Goal: Entertainment & Leisure: Consume media (video, audio)

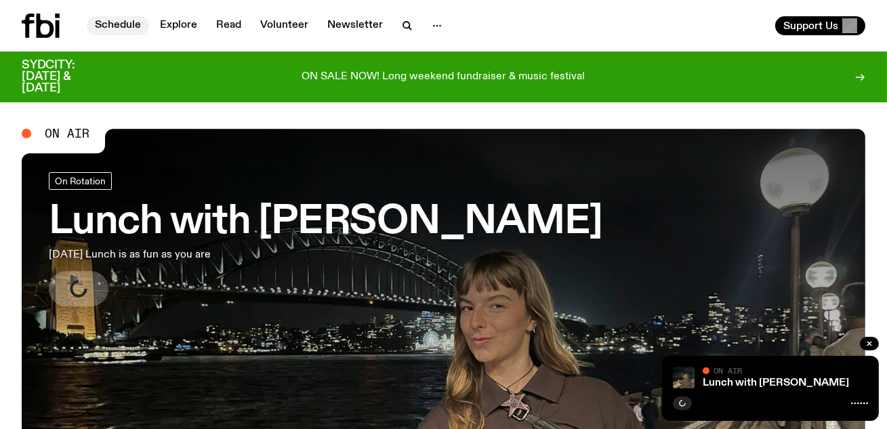
click at [135, 22] on link "Schedule" at bounding box center [118, 25] width 62 height 19
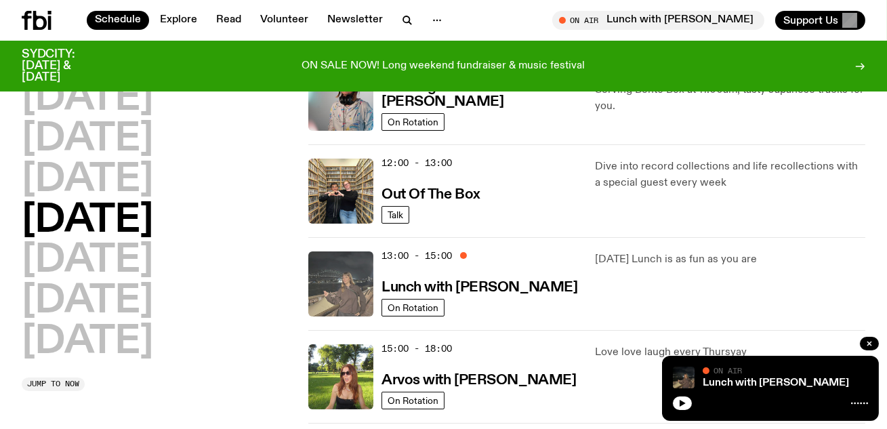
scroll to position [201, 0]
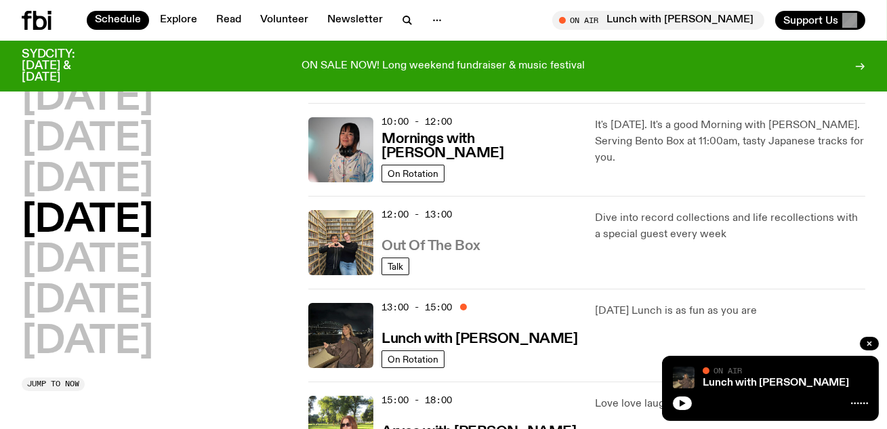
click at [415, 249] on h3 "Out Of The Box" at bounding box center [430, 246] width 99 height 14
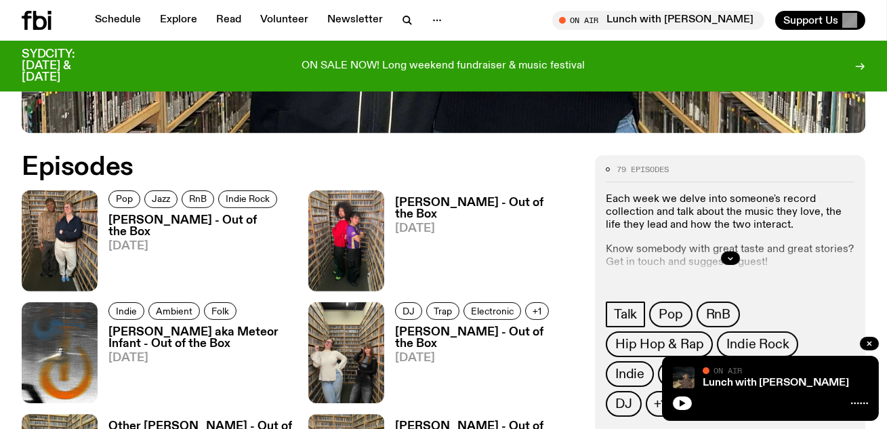
scroll to position [541, 0]
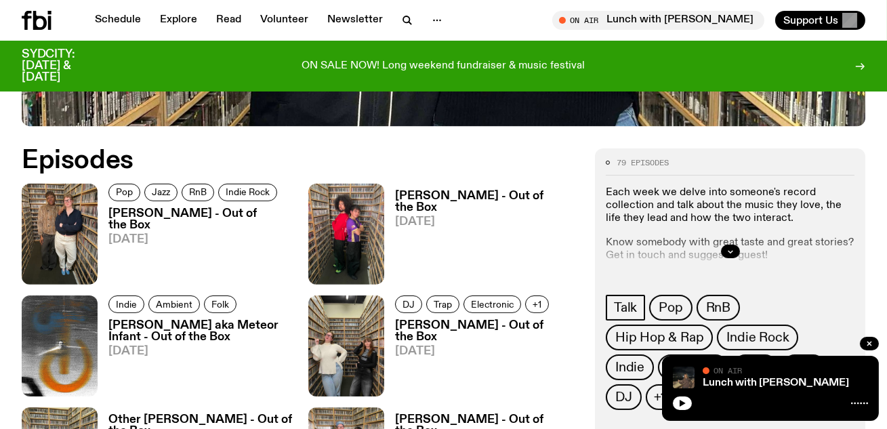
click at [247, 211] on h3 "[PERSON_NAME] - Out of the Box" at bounding box center [200, 219] width 184 height 23
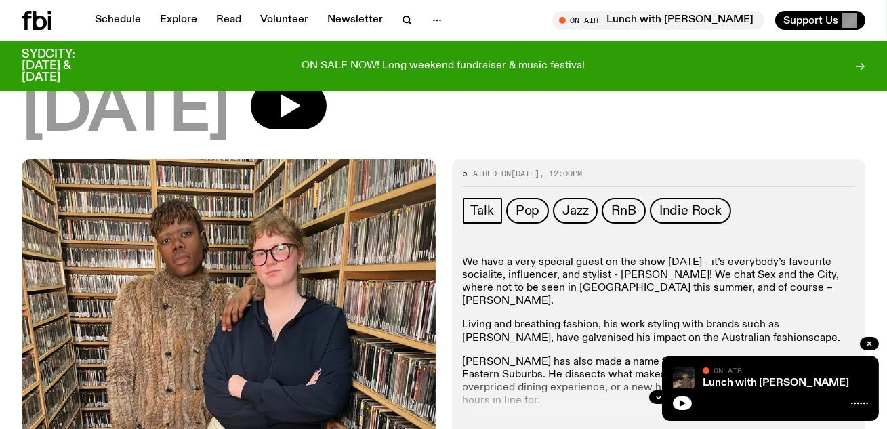
scroll to position [218, 0]
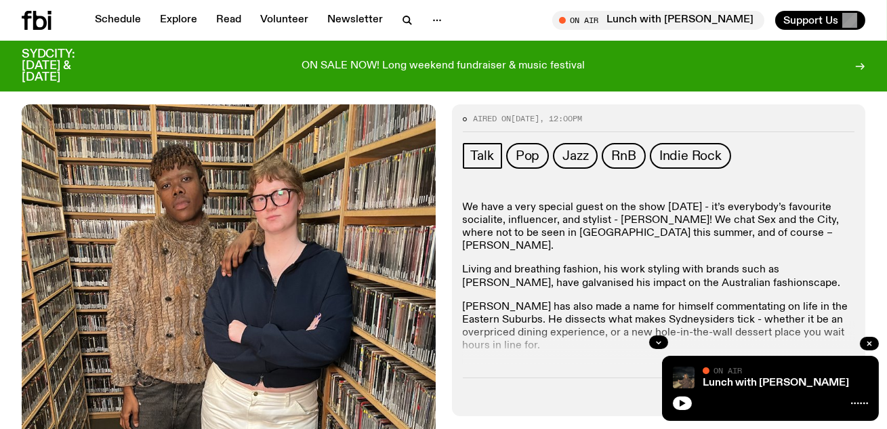
click at [648, 321] on div at bounding box center [659, 342] width 392 height 43
click at [650, 321] on div at bounding box center [659, 342] width 392 height 43
click at [666, 335] on button "button" at bounding box center [658, 342] width 19 height 14
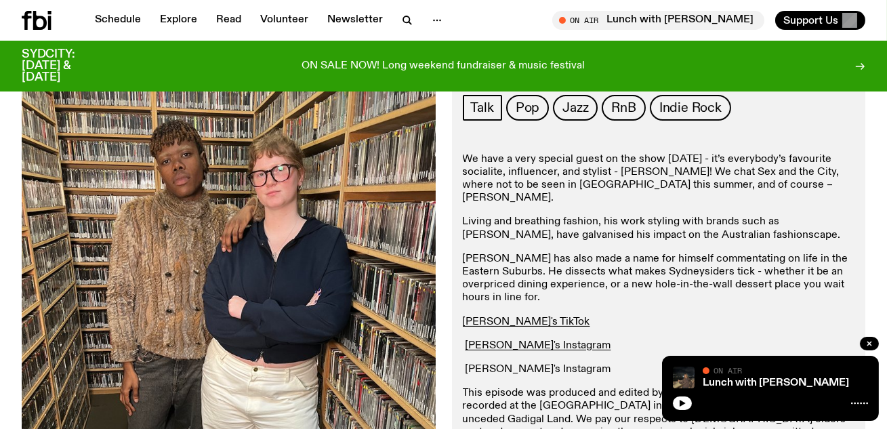
scroll to position [622, 0]
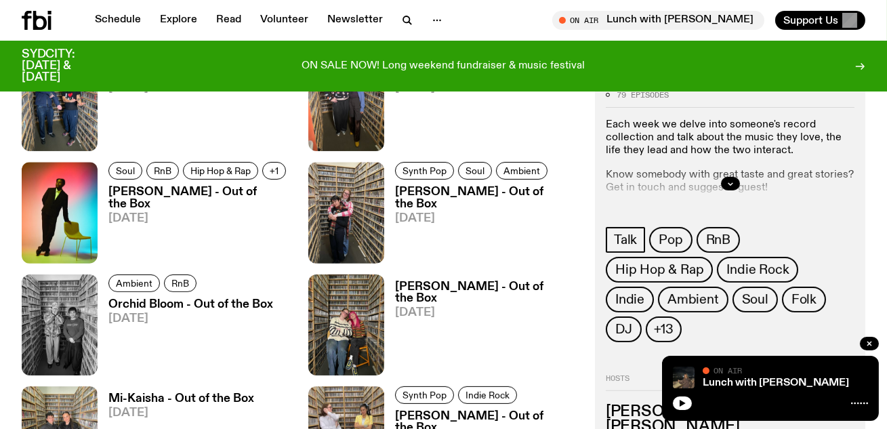
scroll to position [962, 0]
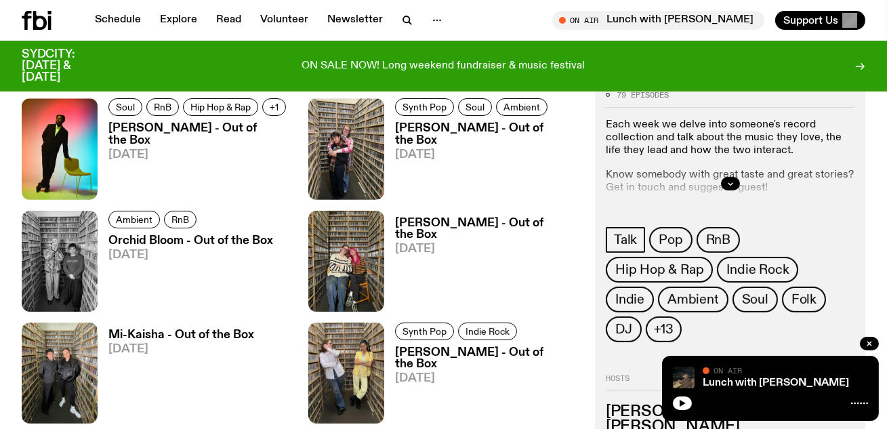
click at [262, 253] on span "[DATE]" at bounding box center [190, 255] width 165 height 12
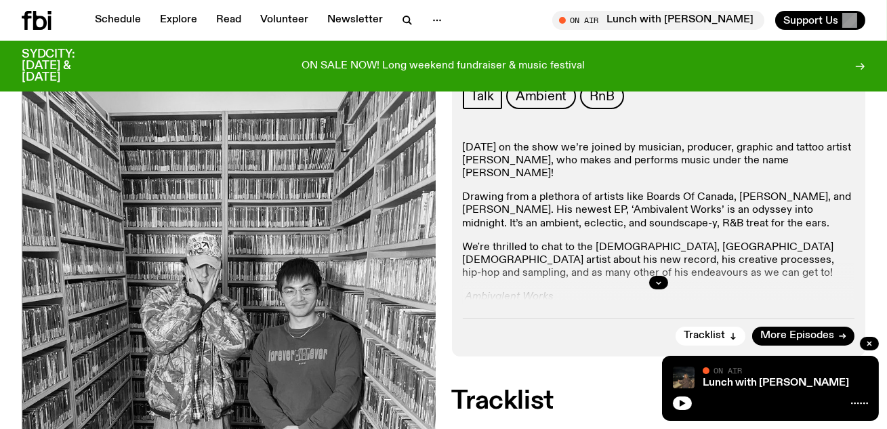
scroll to position [345, 0]
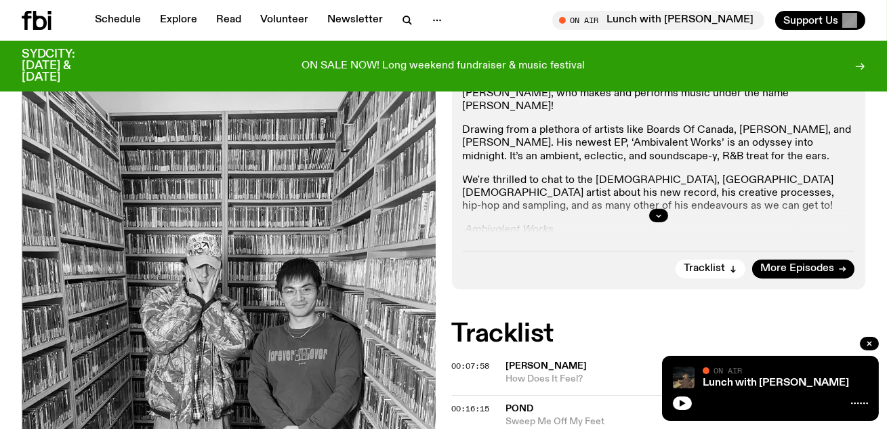
click at [650, 208] on div at bounding box center [659, 215] width 392 height 43
click at [653, 211] on button "button" at bounding box center [658, 216] width 19 height 14
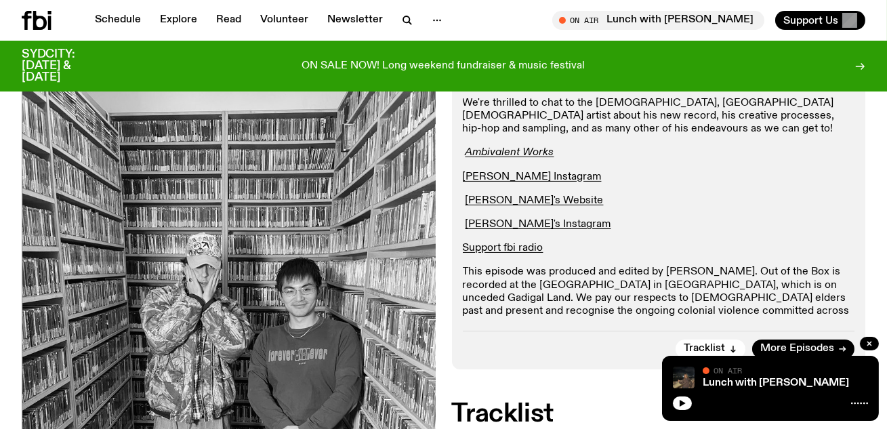
scroll to position [432, 0]
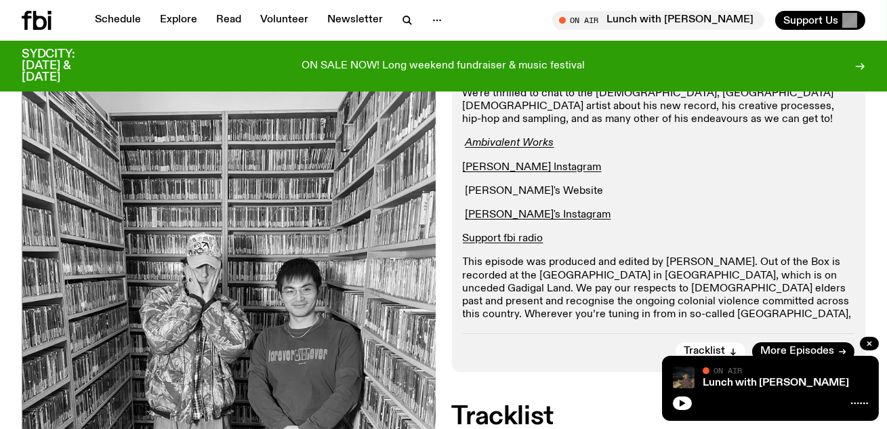
click at [510, 186] on link "[PERSON_NAME]'s Website" at bounding box center [535, 191] width 138 height 11
